Goal: Task Accomplishment & Management: Manage account settings

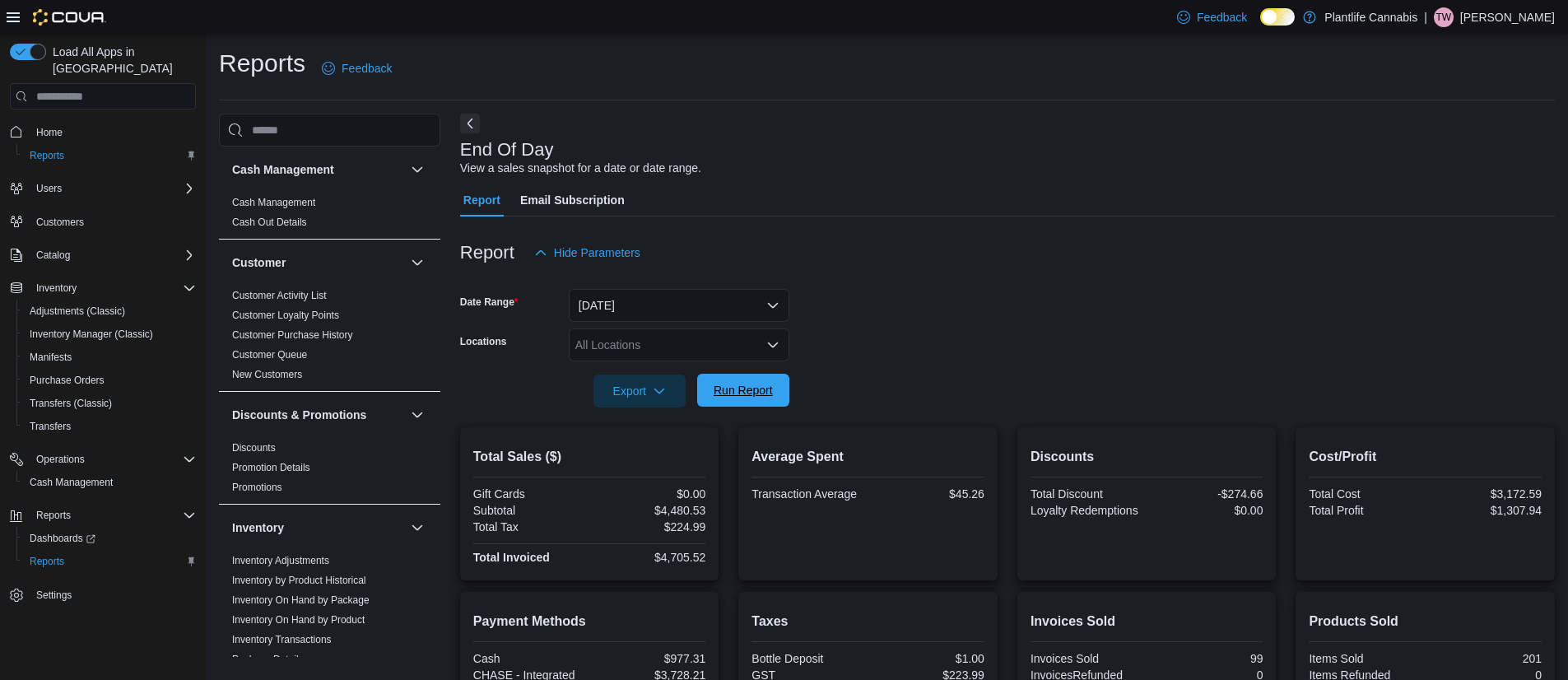
scroll to position [220, 0]
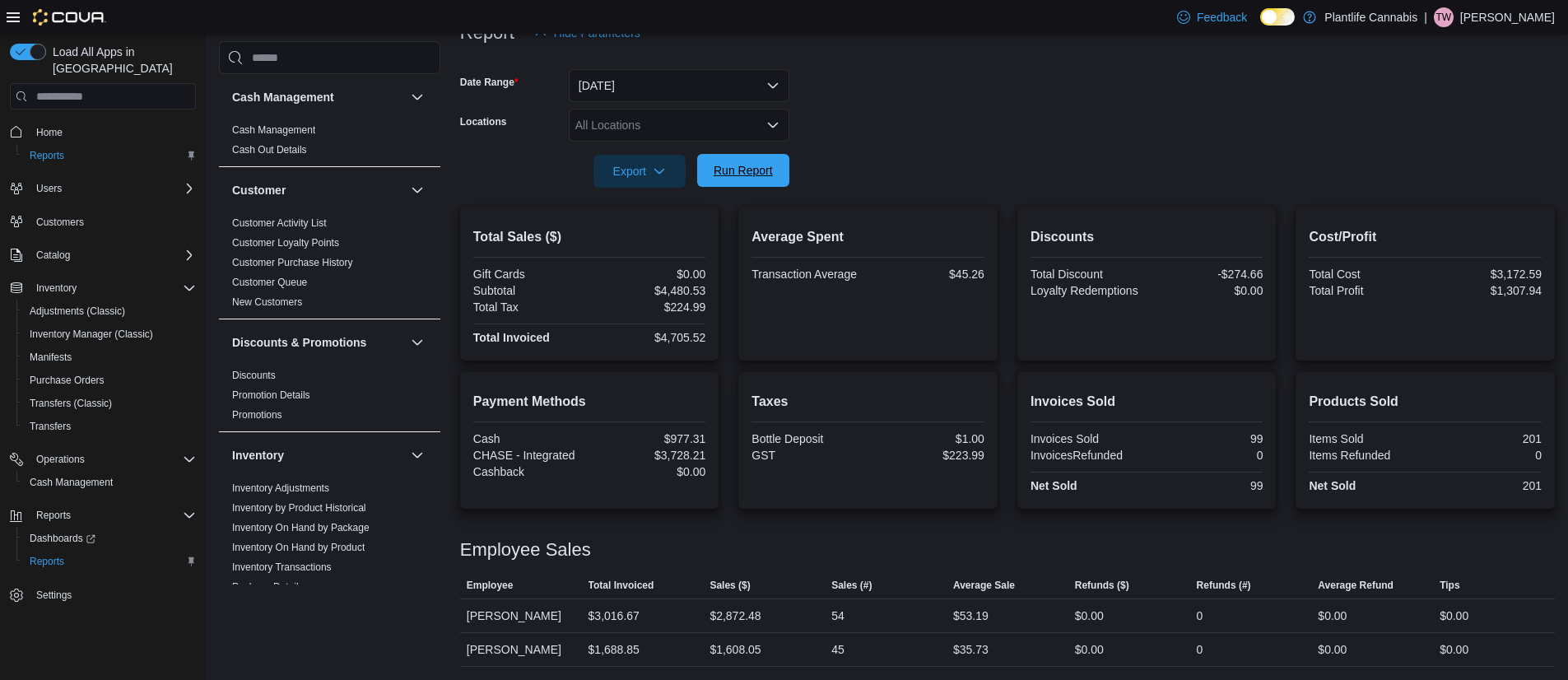
click at [772, 159] on span "Run Report" at bounding box center [744, 171] width 73 height 33
click at [744, 651] on div "$1,763.98" at bounding box center [735, 649] width 51 height 20
copy div "1,763.98"
click at [770, 158] on span "Run Report" at bounding box center [744, 172] width 73 height 33
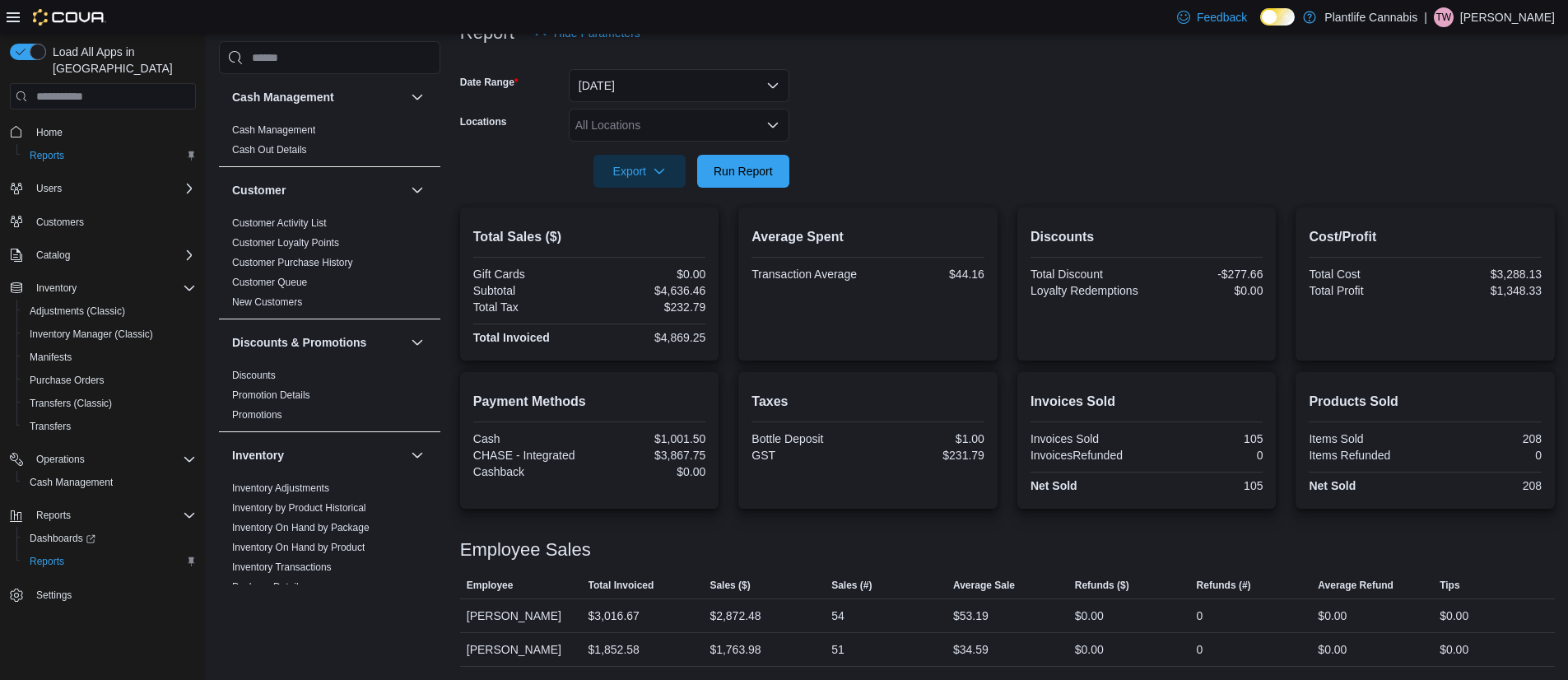
click at [686, 290] on div "$4,636.46" at bounding box center [649, 290] width 113 height 13
copy div "4,636.46"
click at [687, 286] on div "$4,636.46" at bounding box center [649, 290] width 113 height 13
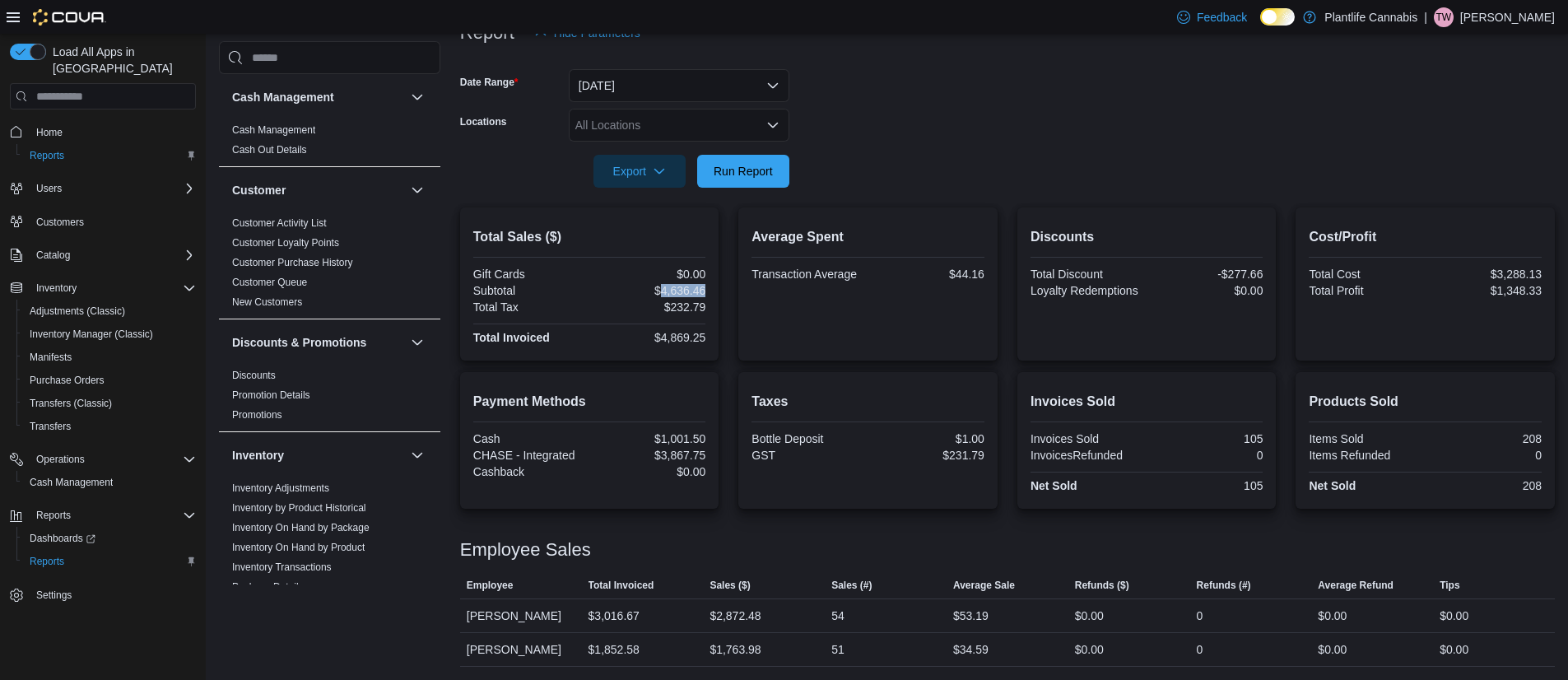
click at [689, 290] on div "$4,636.46" at bounding box center [649, 290] width 113 height 13
click at [685, 336] on div "$4,869.25" at bounding box center [649, 338] width 113 height 13
copy div "4,869.25"
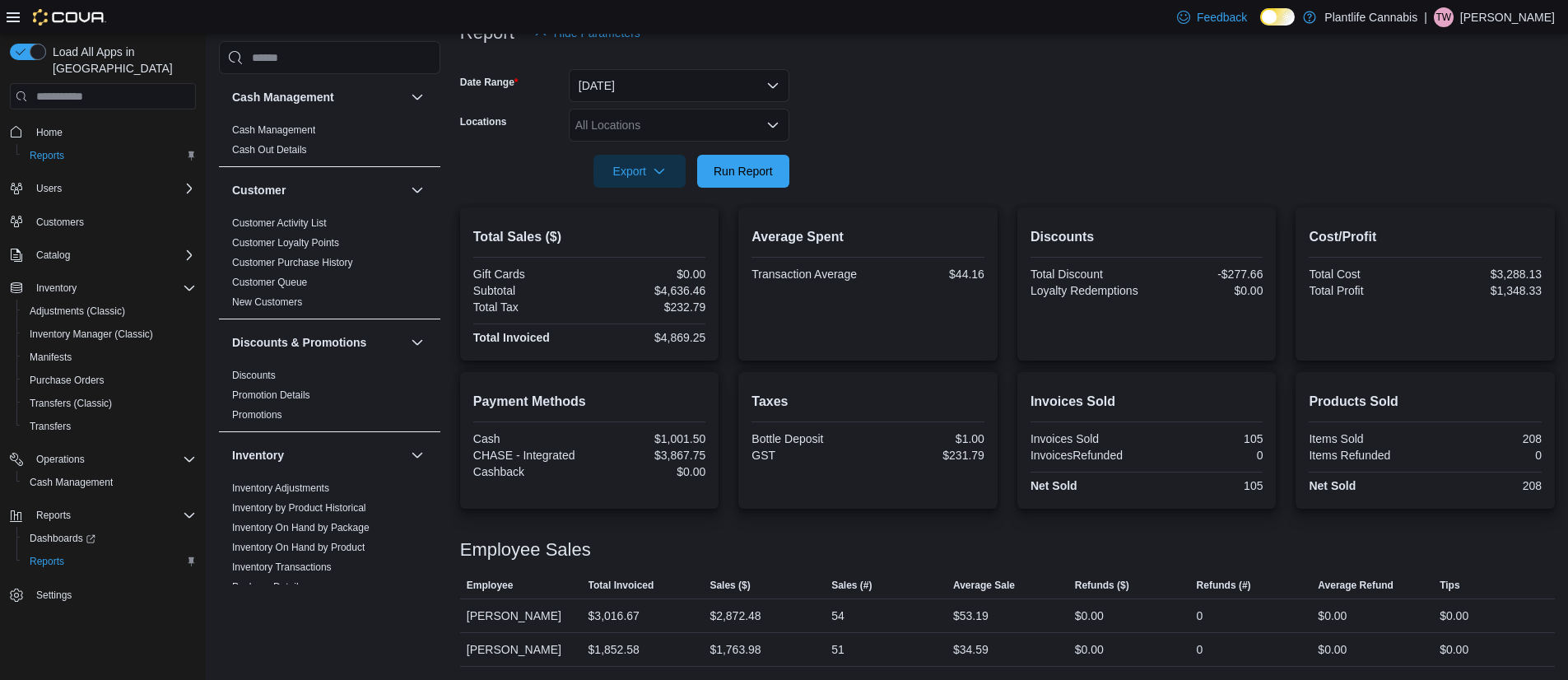
click at [692, 458] on div "$3,867.75" at bounding box center [649, 456] width 113 height 13
copy div "3,867.75"
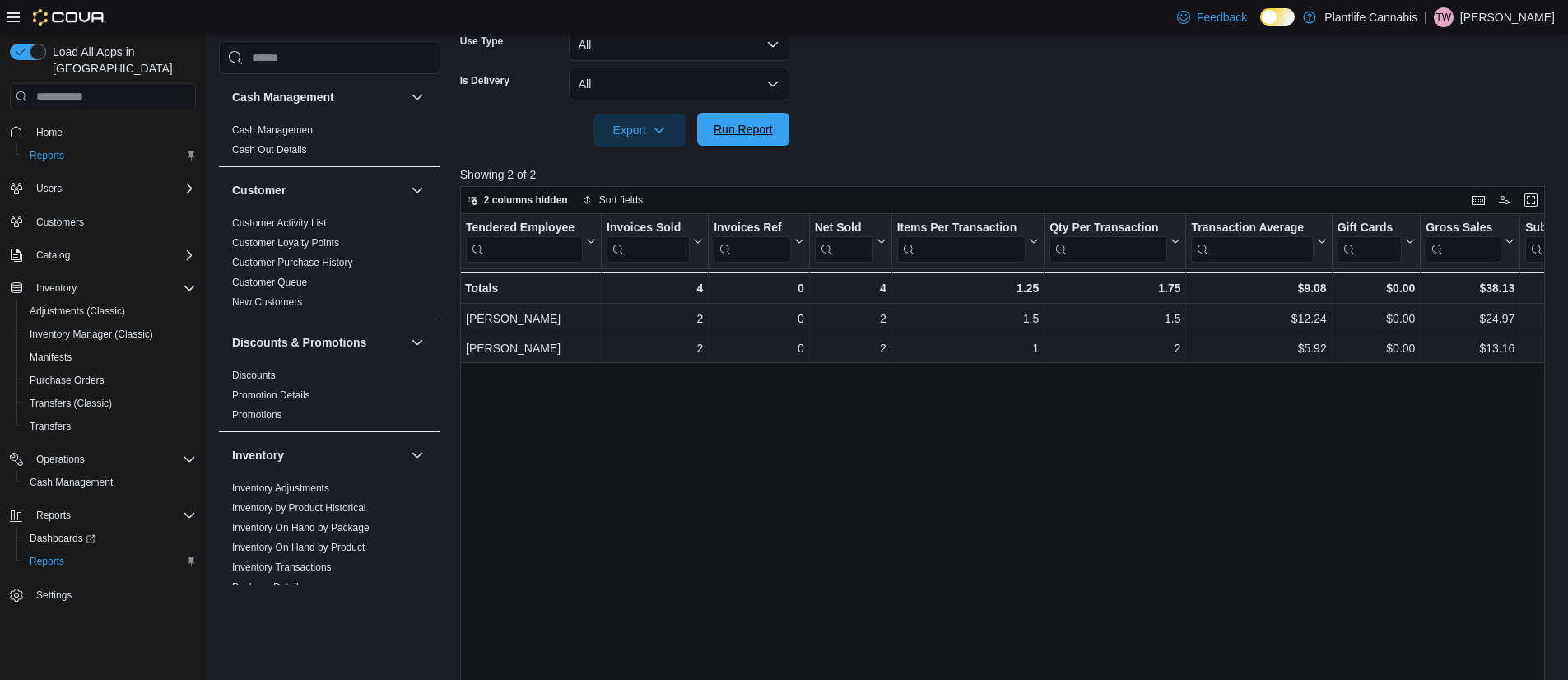
scroll to position [0, 46]
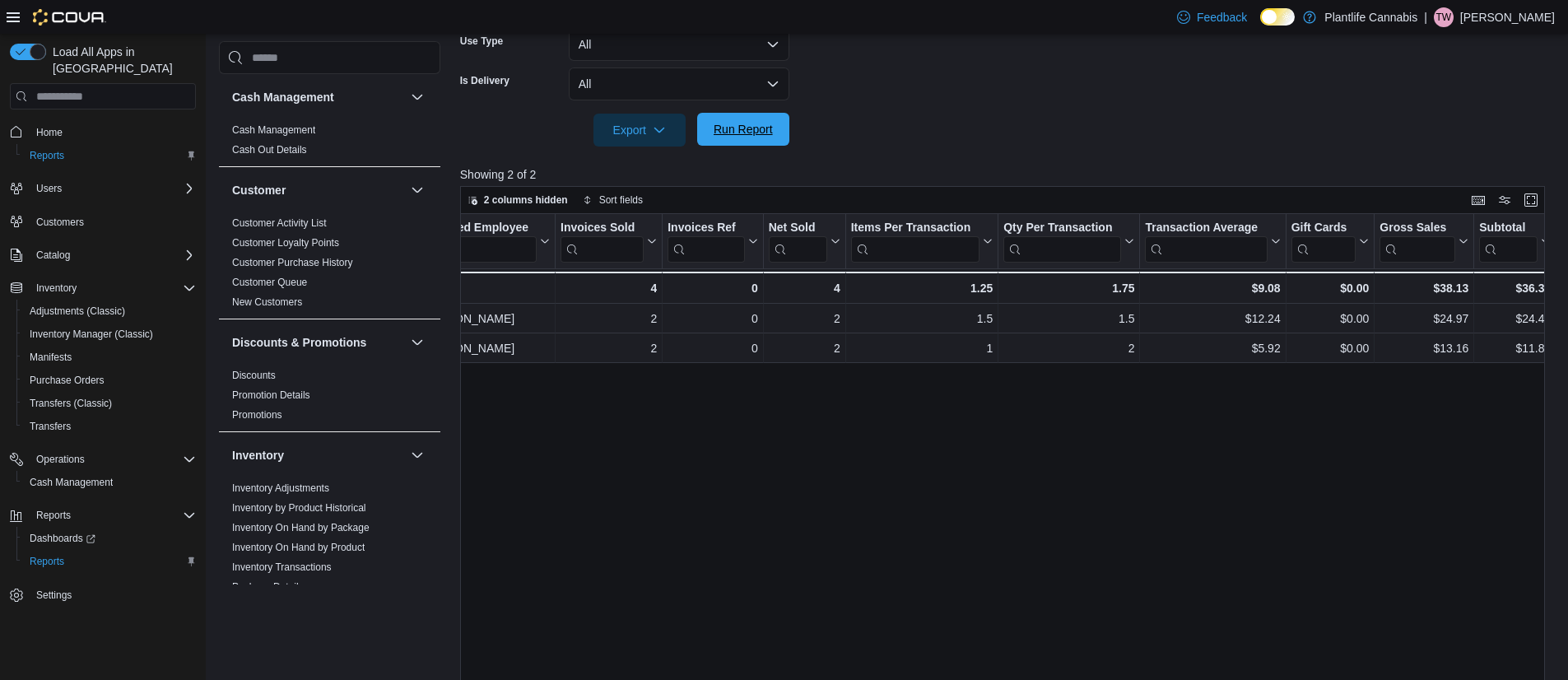
click at [737, 131] on span "Run Report" at bounding box center [744, 130] width 59 height 17
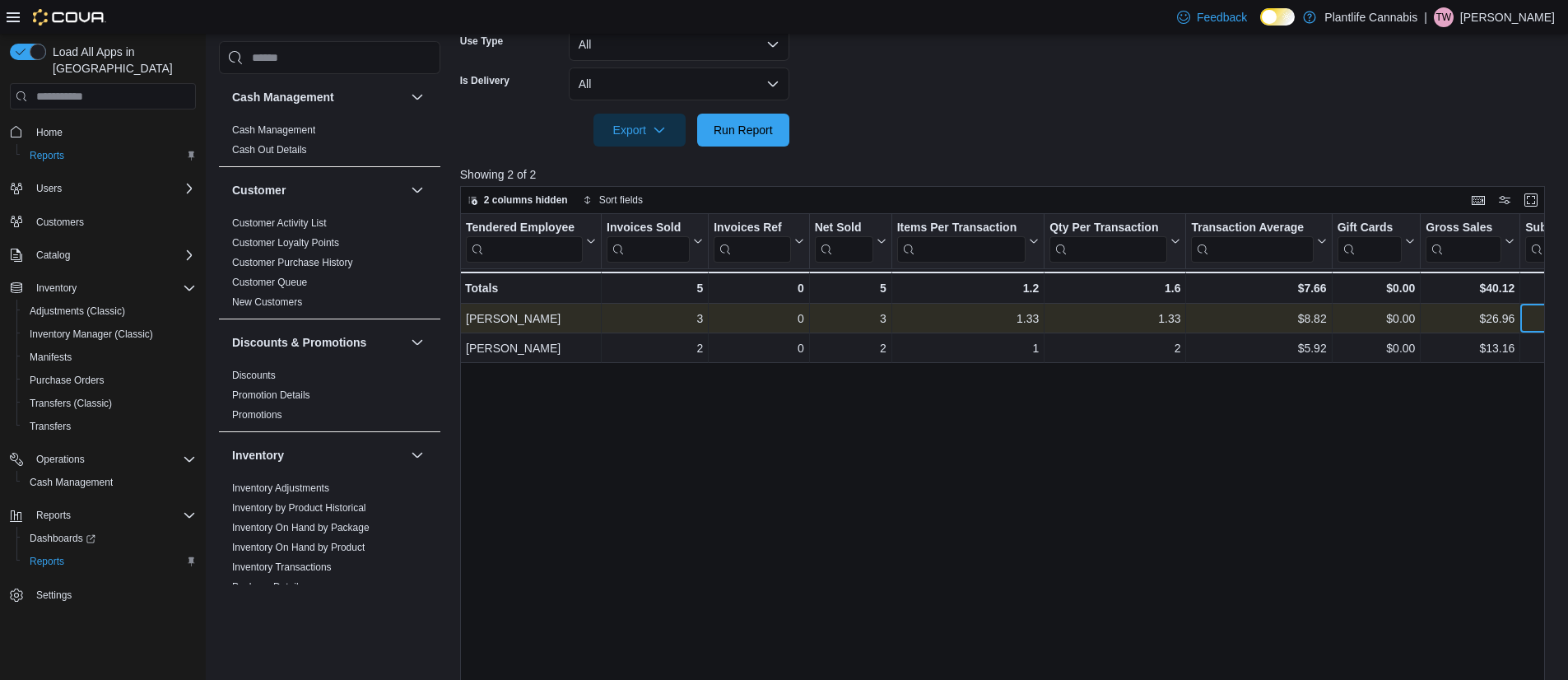
click at [1535, 309] on div "$26.46" at bounding box center [1561, 319] width 72 height 20
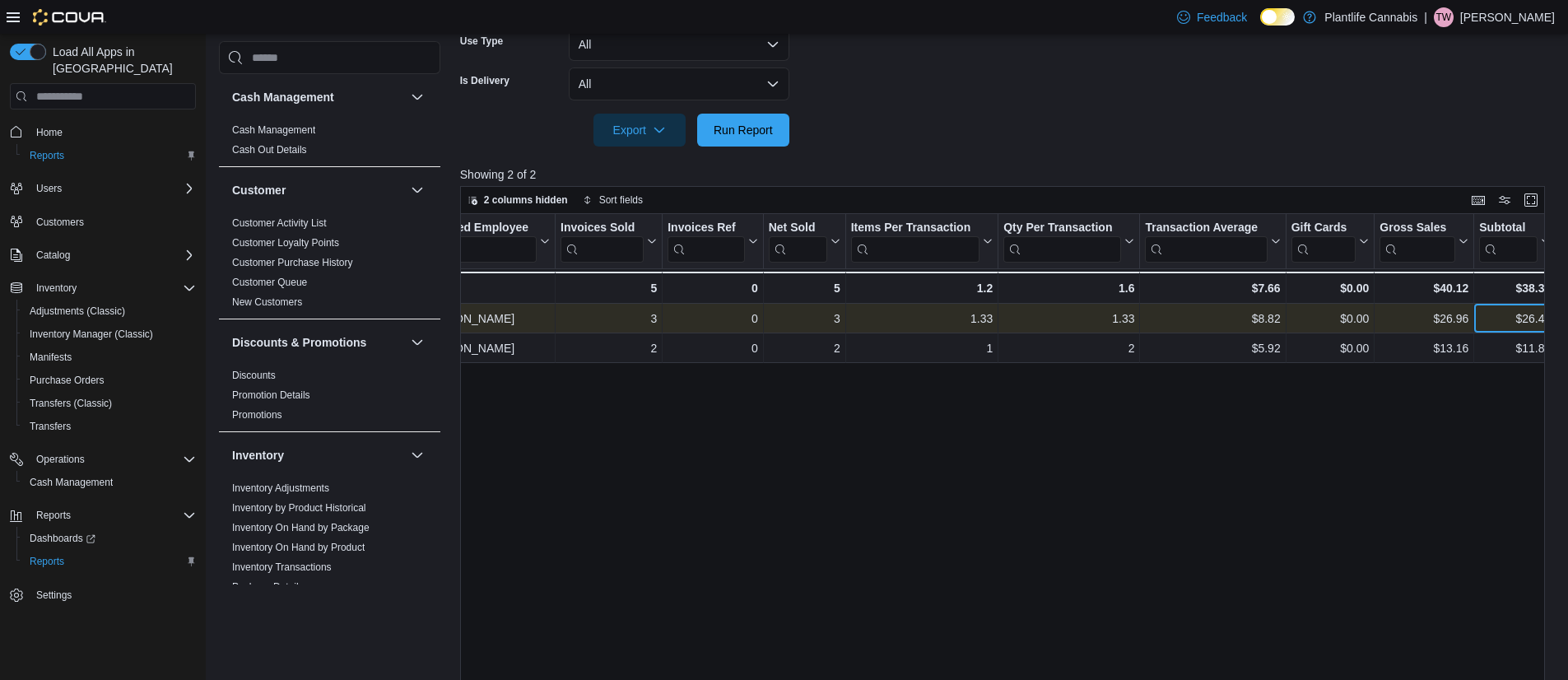
click at [1542, 323] on div "$26.46" at bounding box center [1514, 319] width 72 height 20
copy div "26.46"
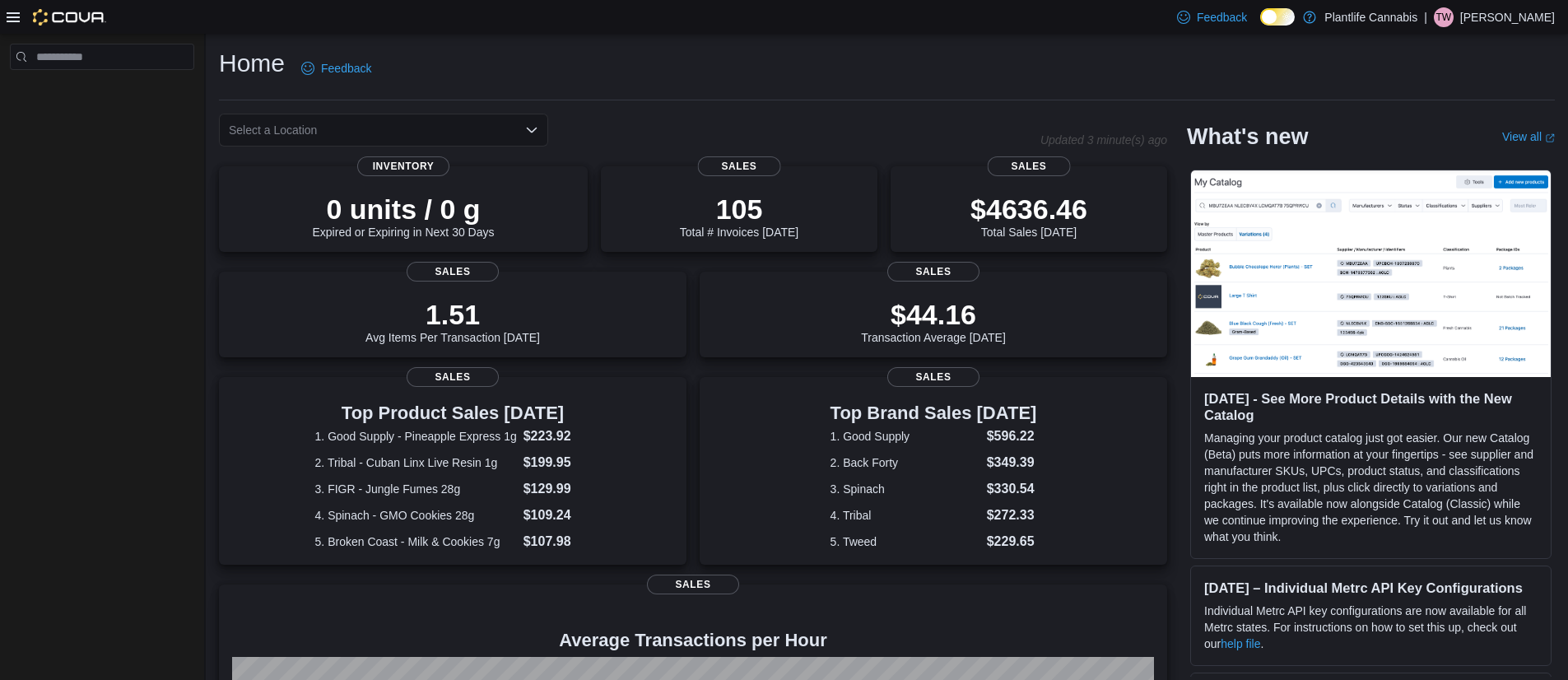
scroll to position [224, 0]
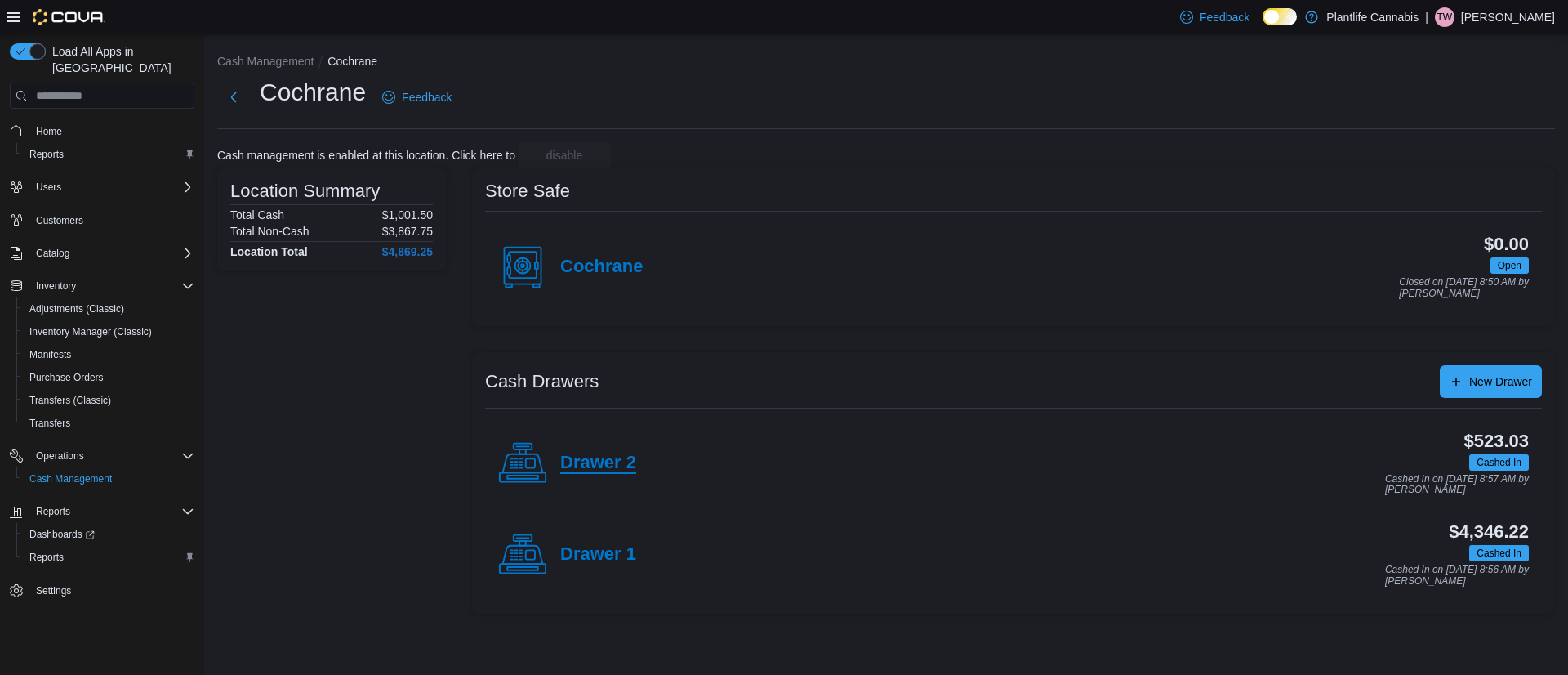
click at [610, 466] on h4 "Drawer 2" at bounding box center [598, 464] width 76 height 21
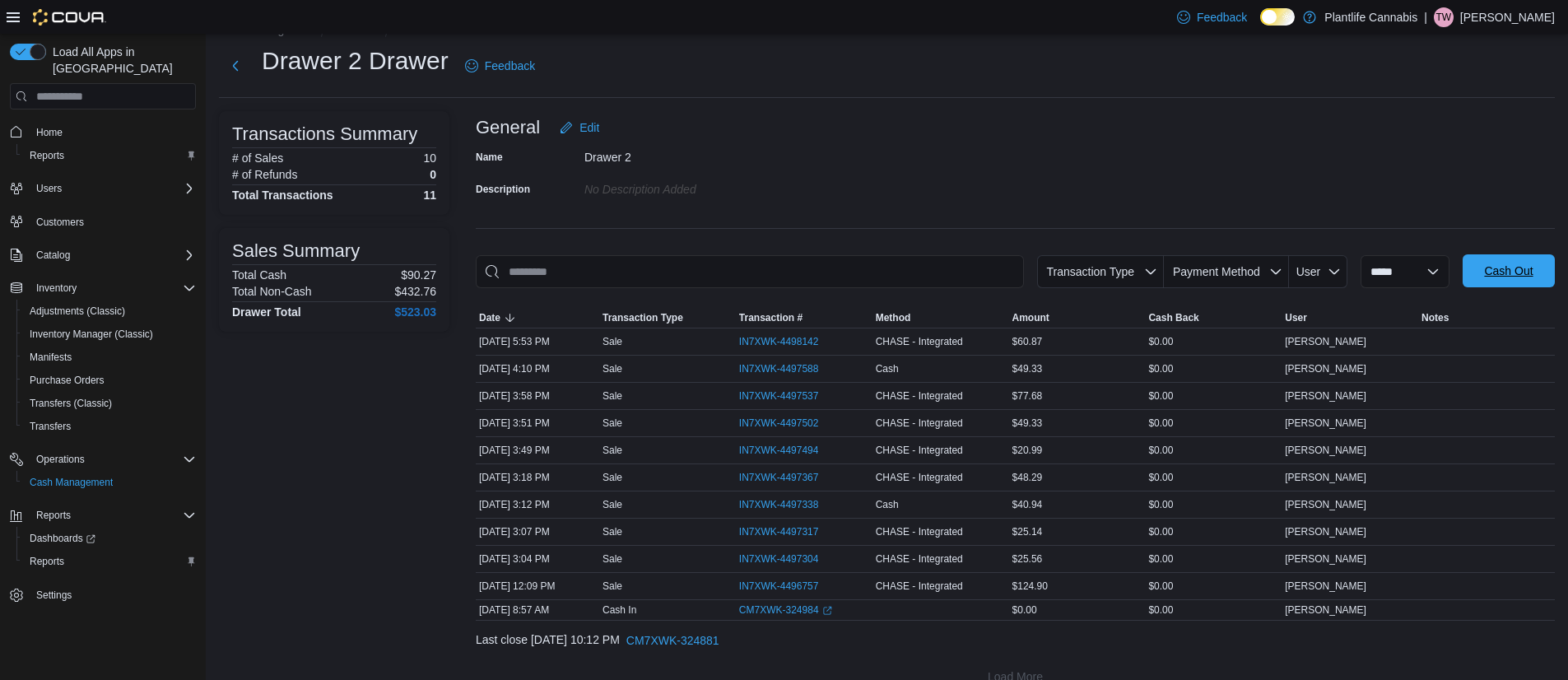
scroll to position [59, 0]
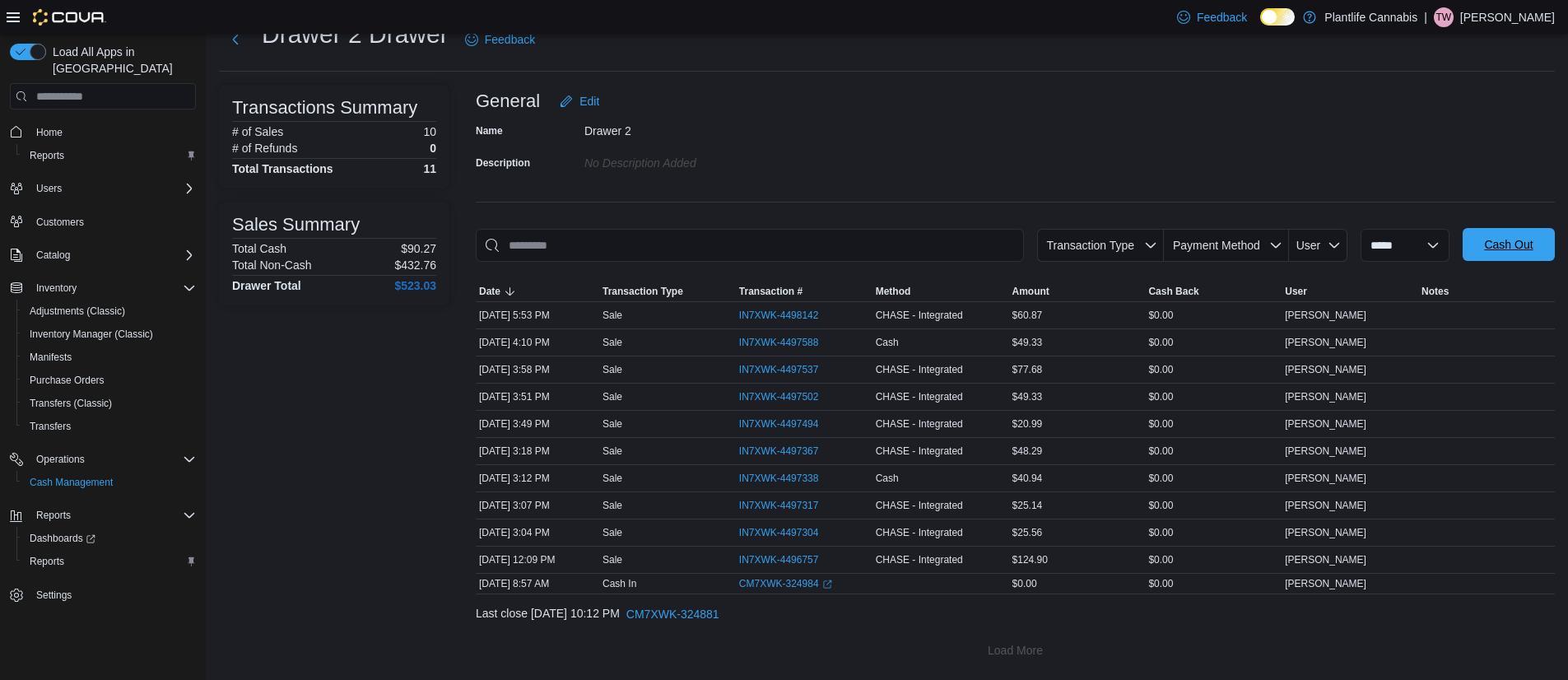
click at [1511, 243] on span "Cash Out" at bounding box center [1508, 244] width 49 height 17
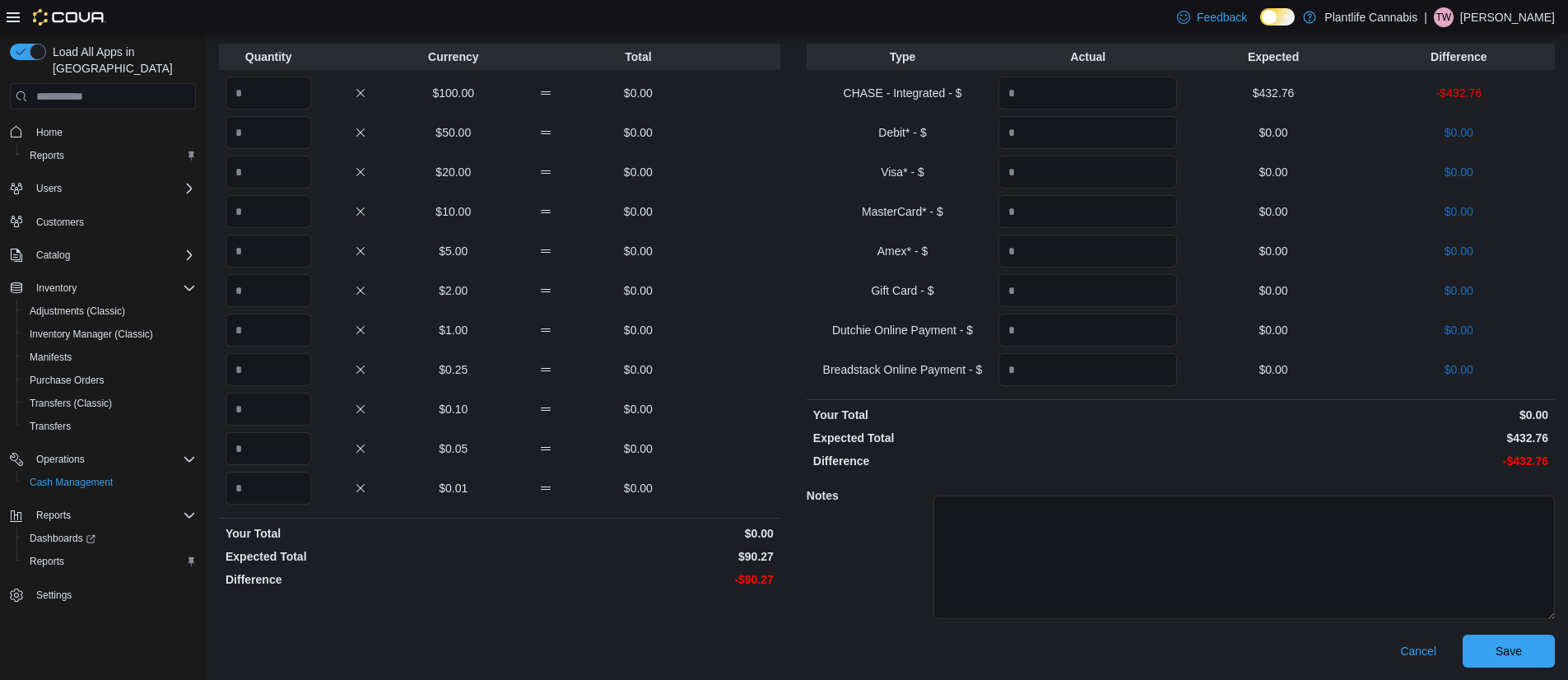
scroll to position [101, 0]
click at [1545, 663] on span "Save" at bounding box center [1509, 649] width 73 height 33
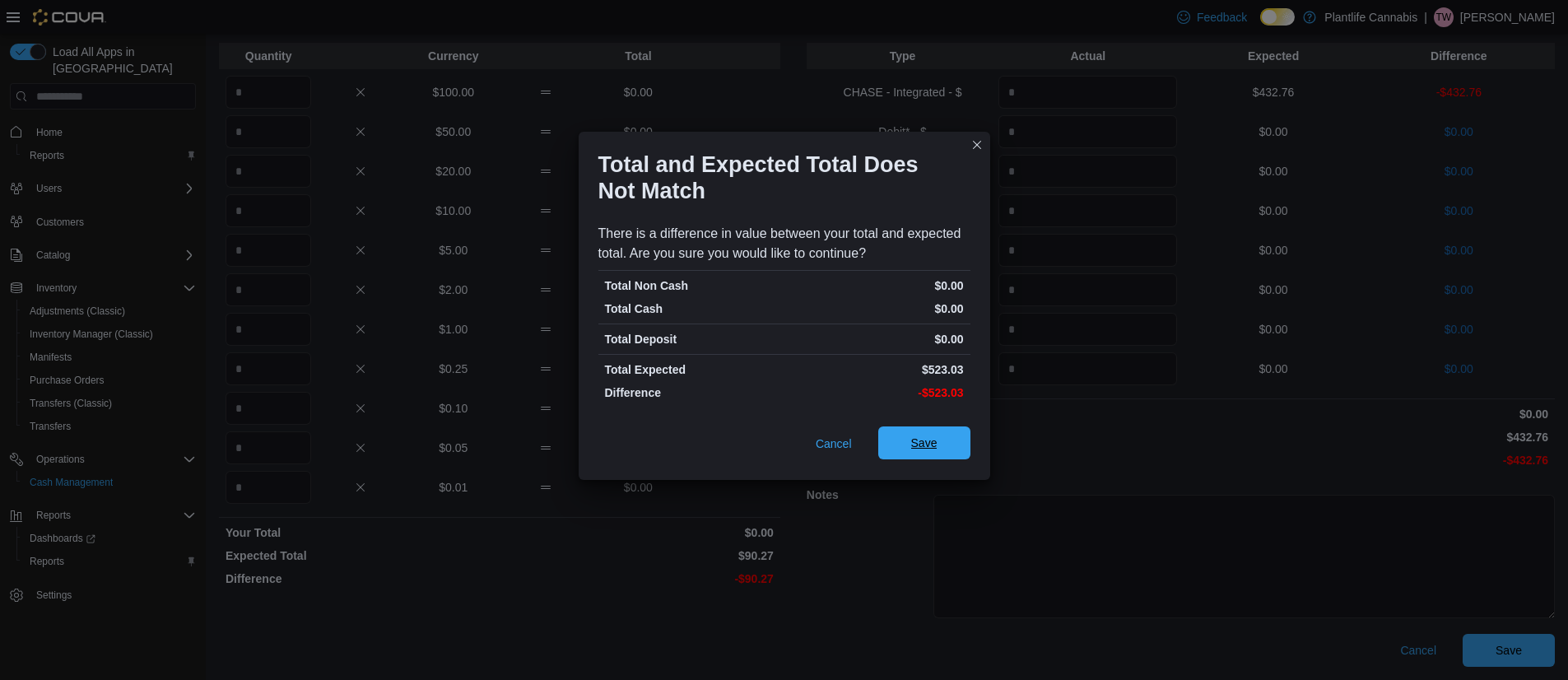
click at [921, 452] on span "Save" at bounding box center [924, 443] width 73 height 33
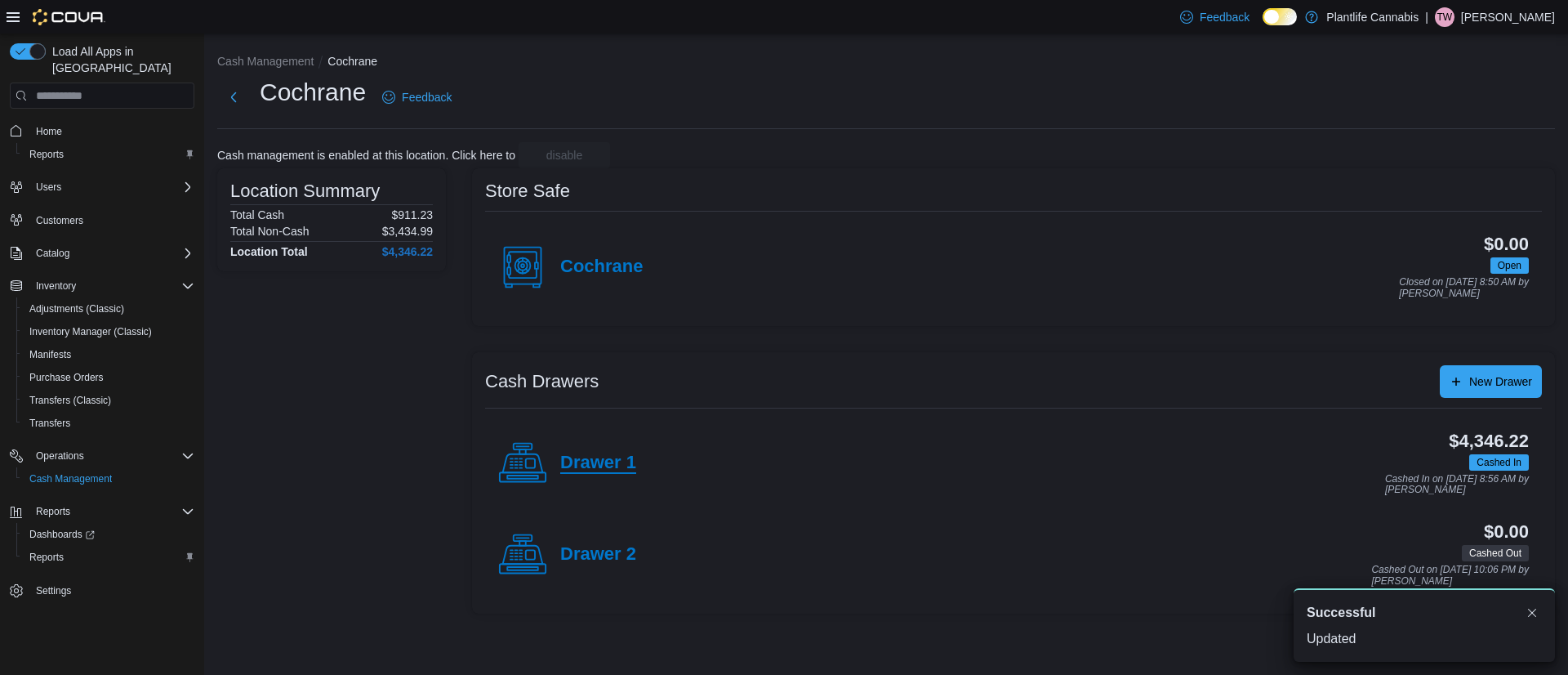
click at [617, 455] on h4 "Drawer 1" at bounding box center [598, 464] width 76 height 21
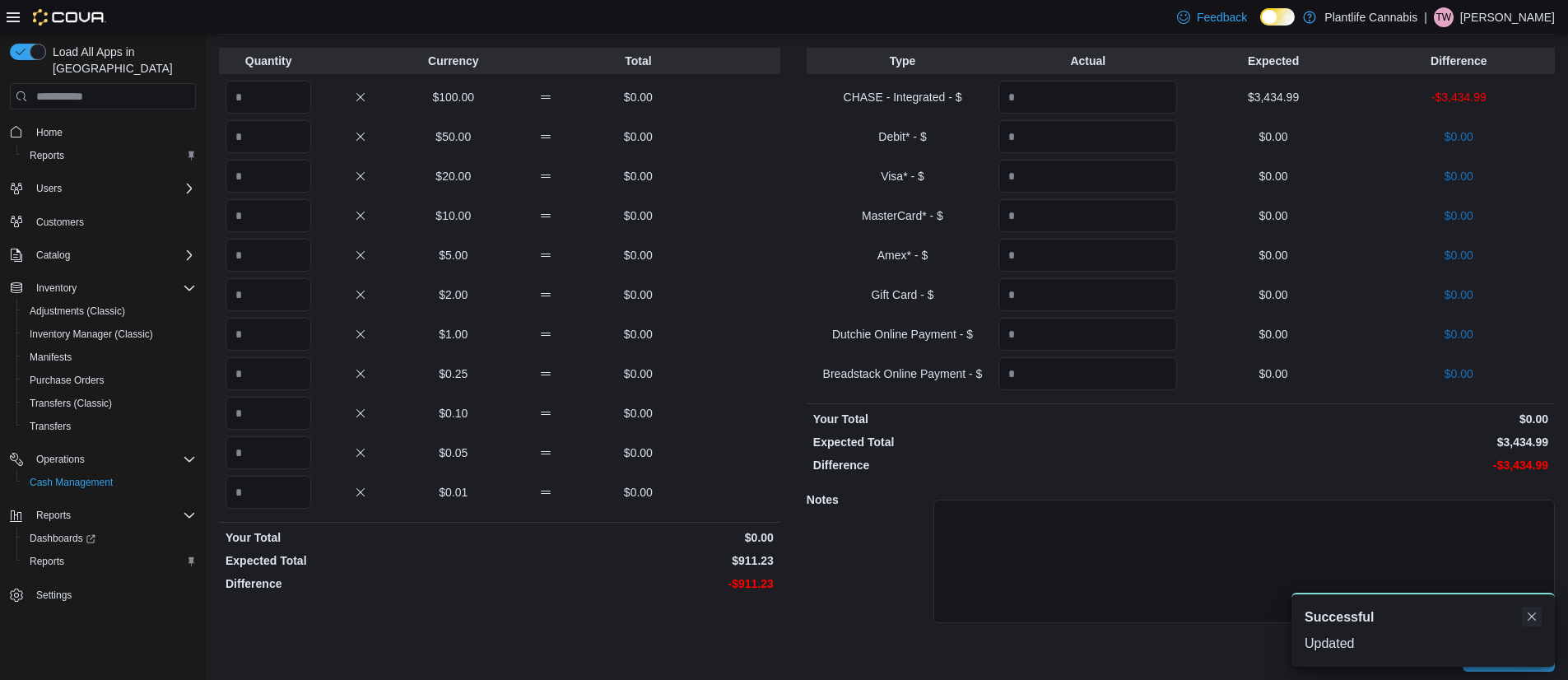
scroll to position [101, 0]
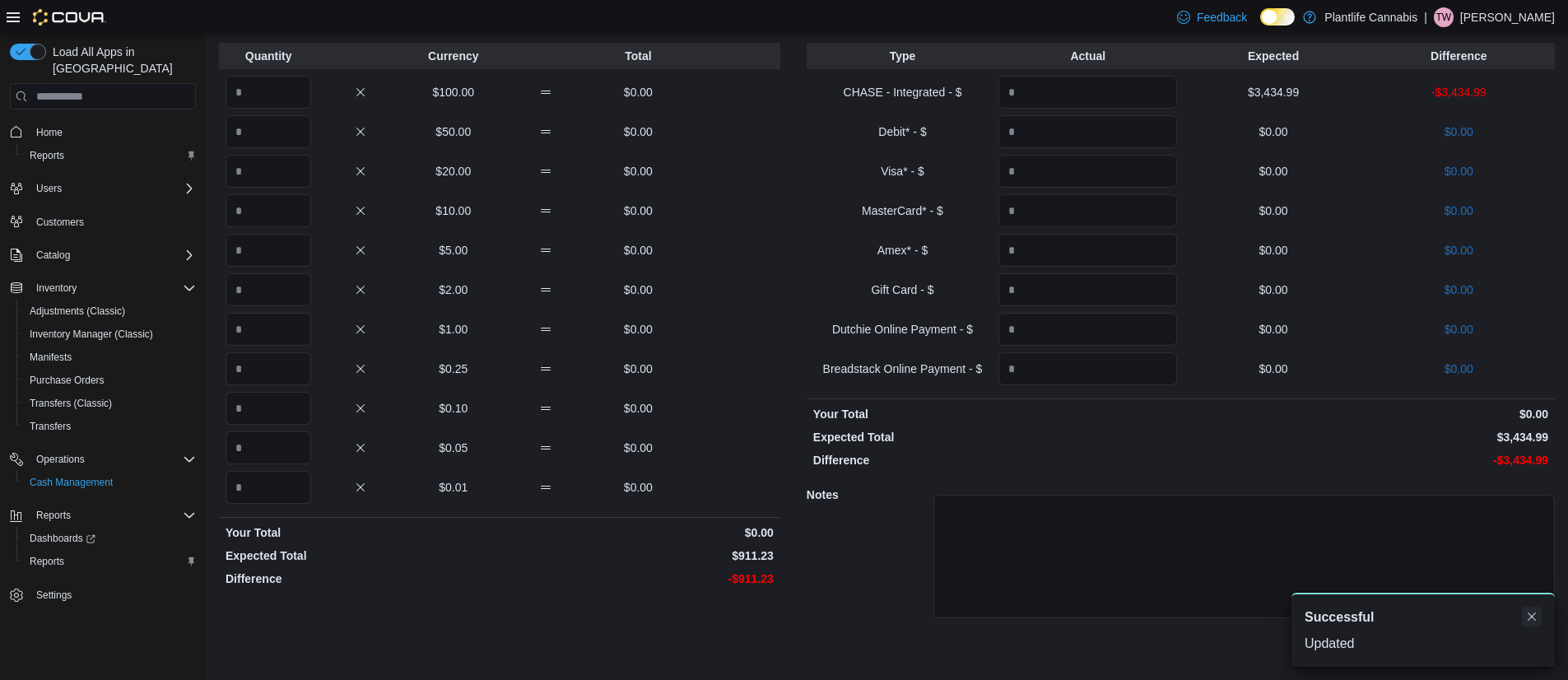
click at [1527, 622] on button "Dismiss toast" at bounding box center [1532, 616] width 20 height 20
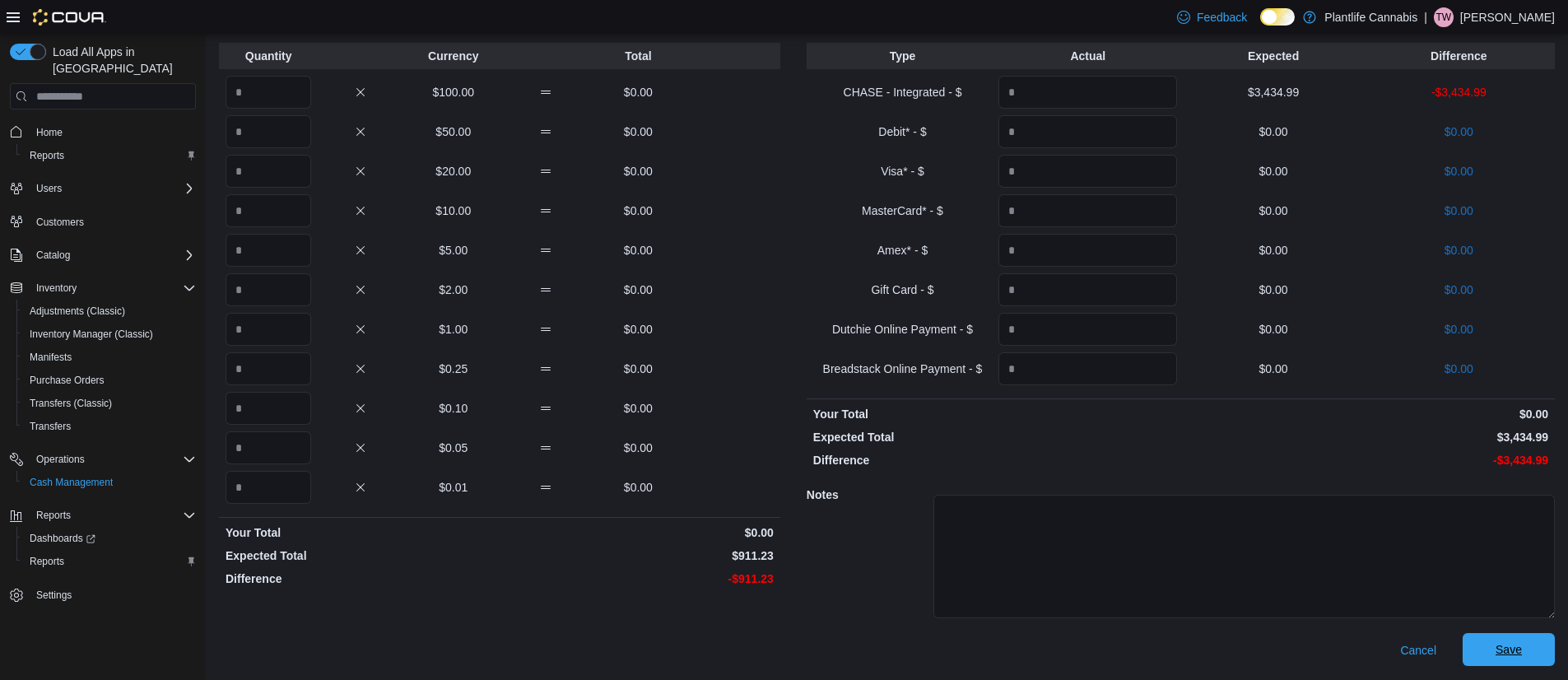
click at [1522, 646] on span "Save" at bounding box center [1509, 649] width 26 height 17
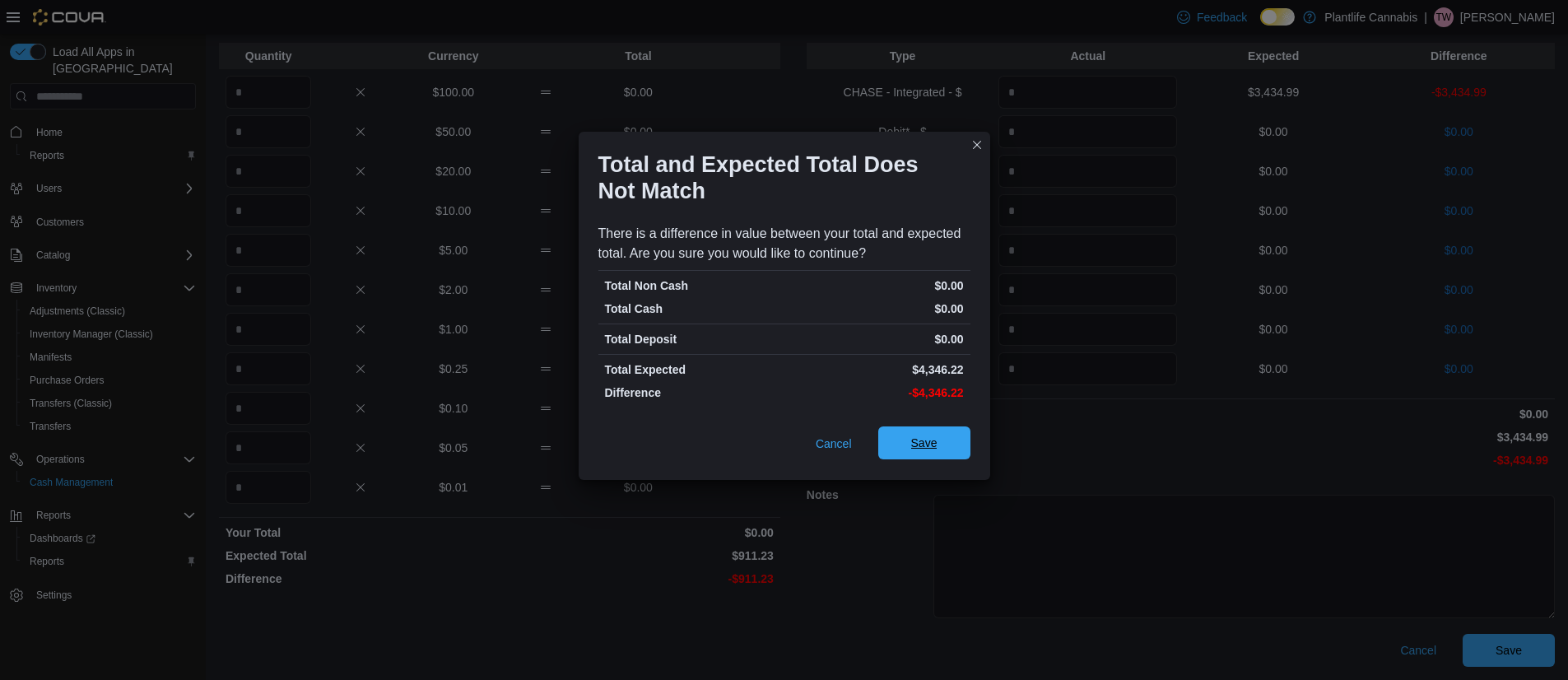
click at [967, 449] on button "Save" at bounding box center [924, 443] width 92 height 33
